Goal: Transaction & Acquisition: Purchase product/service

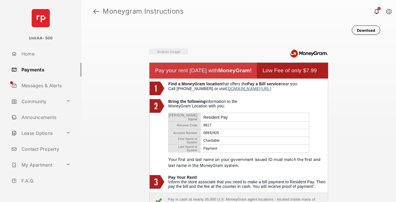
click at [96, 11] on link at bounding box center [96, 12] width 6 height 14
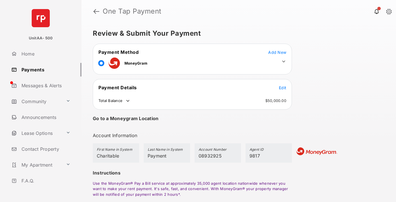
click at [283, 87] on span "Edit" at bounding box center [282, 87] width 7 height 5
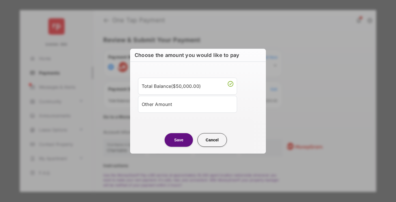
click at [188, 104] on div "Other Amount" at bounding box center [188, 104] width 92 height 10
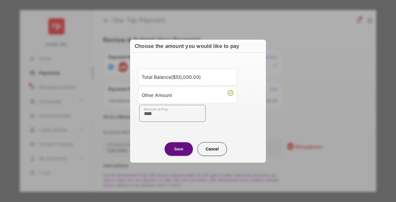
type input "****"
click at [179, 149] on button "Save" at bounding box center [179, 149] width 28 height 14
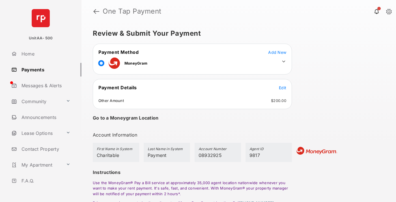
click at [284, 61] on icon at bounding box center [283, 61] width 5 height 5
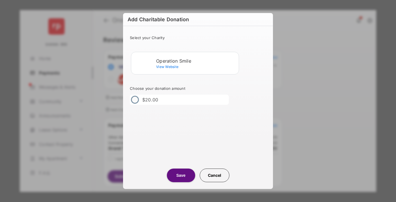
click at [196, 61] on div "Operation Smile" at bounding box center [196, 60] width 80 height 5
click at [181, 175] on button "Save" at bounding box center [181, 175] width 28 height 14
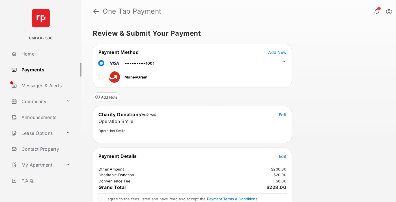
click at [283, 156] on span "Edit" at bounding box center [282, 156] width 7 height 5
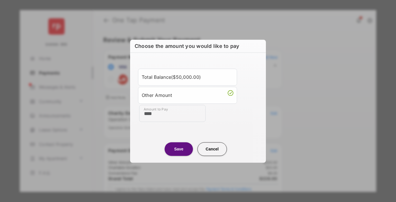
click at [179, 149] on button "Save" at bounding box center [179, 149] width 28 height 14
